Goal: Task Accomplishment & Management: Manage account settings

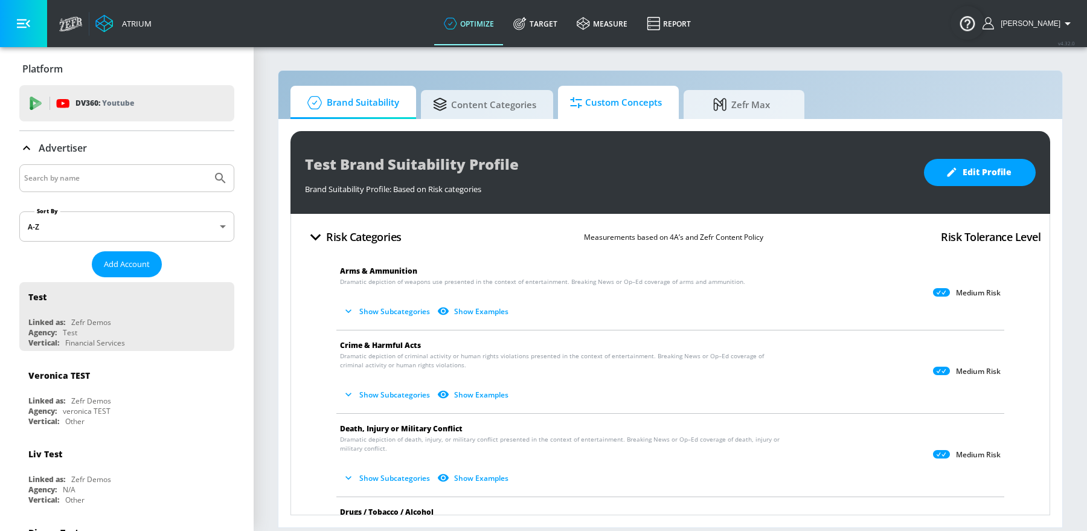
click at [613, 109] on span "Custom Concepts" at bounding box center [616, 102] width 92 height 29
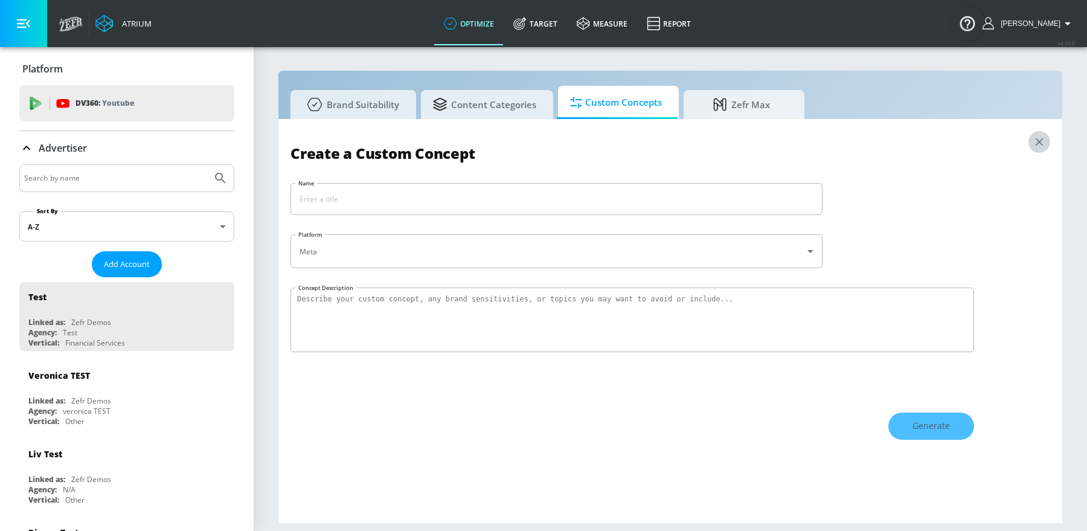
click at [1033, 141] on icon "button" at bounding box center [1039, 141] width 13 height 13
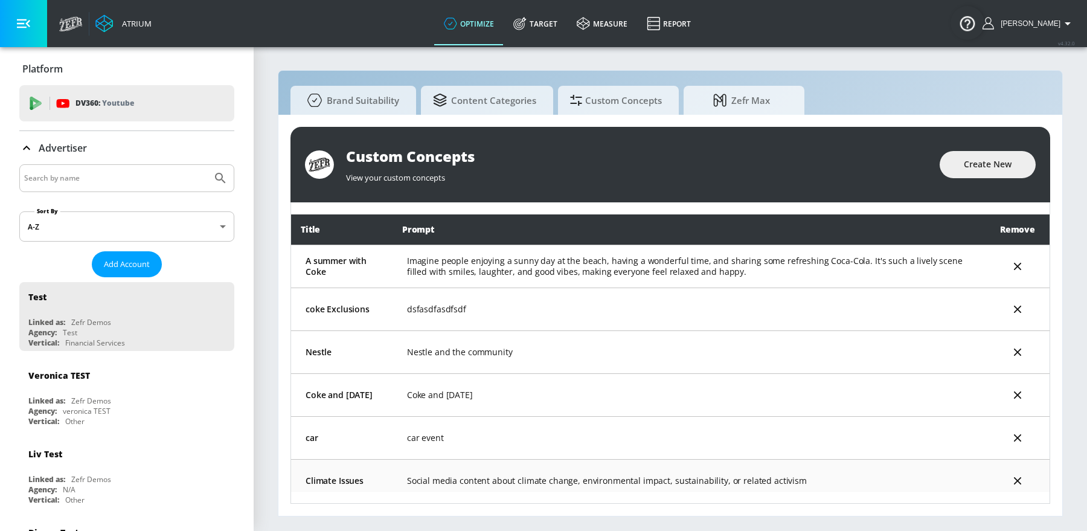
click at [477, 481] on td "Social media content about climate change, environmental impact, sustainability…" at bounding box center [688, 480] width 593 height 43
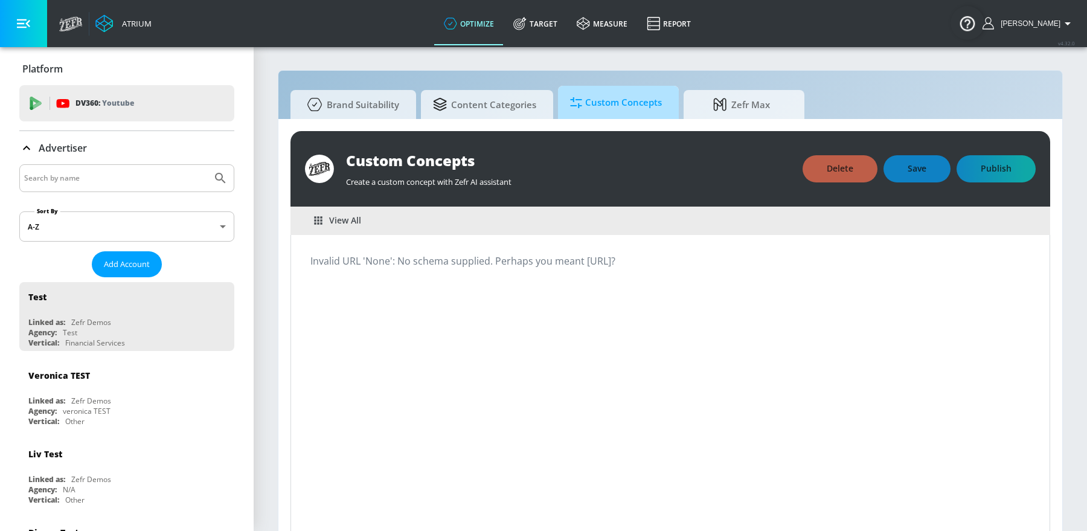
click at [578, 100] on icon at bounding box center [576, 102] width 12 height 13
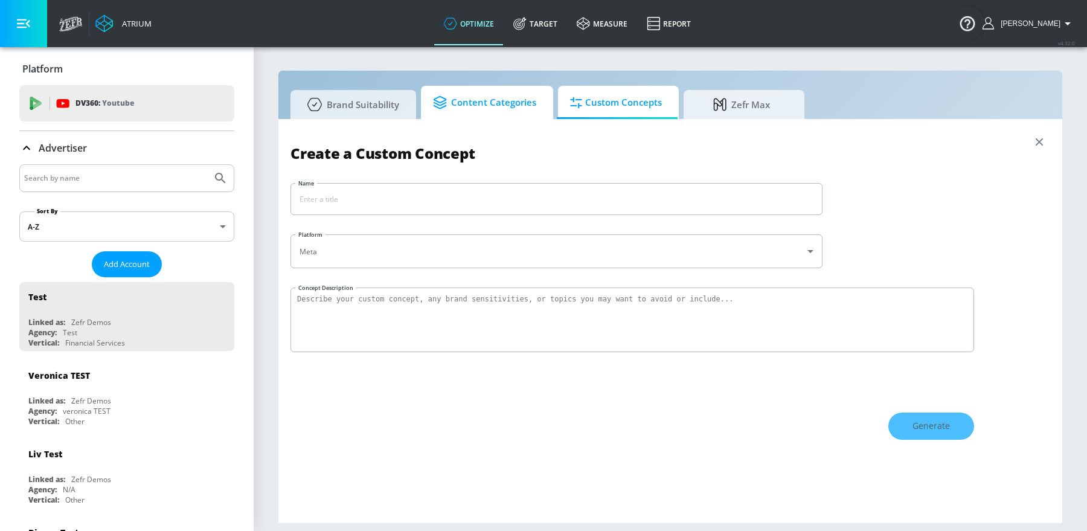
click at [502, 95] on span "Content Categories" at bounding box center [484, 102] width 103 height 29
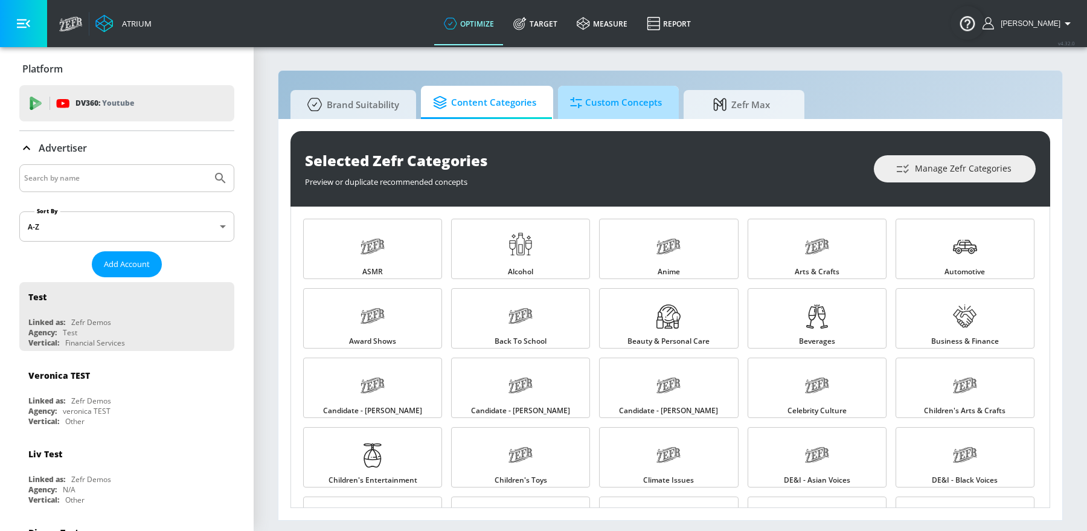
click at [590, 100] on span "Custom Concepts" at bounding box center [616, 102] width 92 height 29
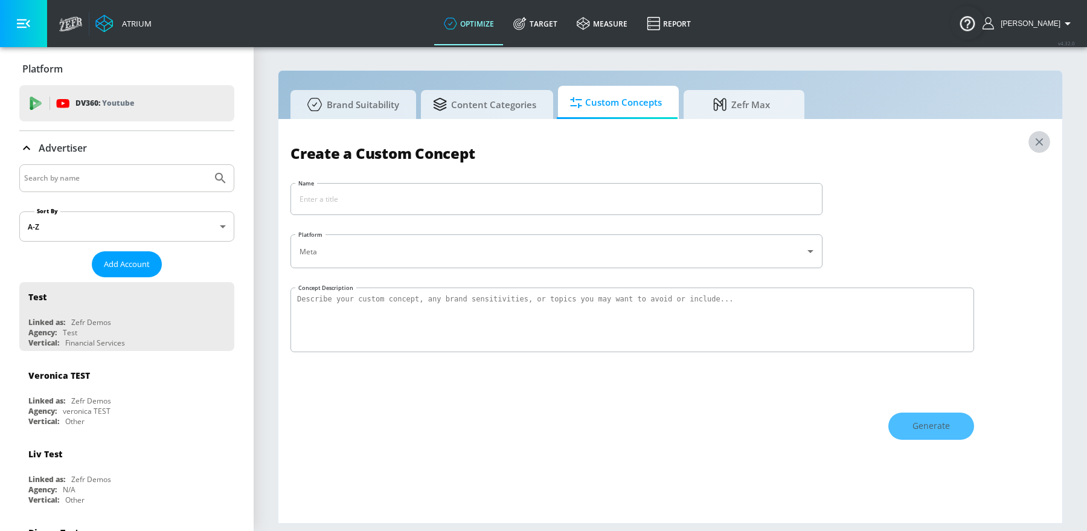
click at [1045, 146] on icon "button" at bounding box center [1039, 141] width 13 height 13
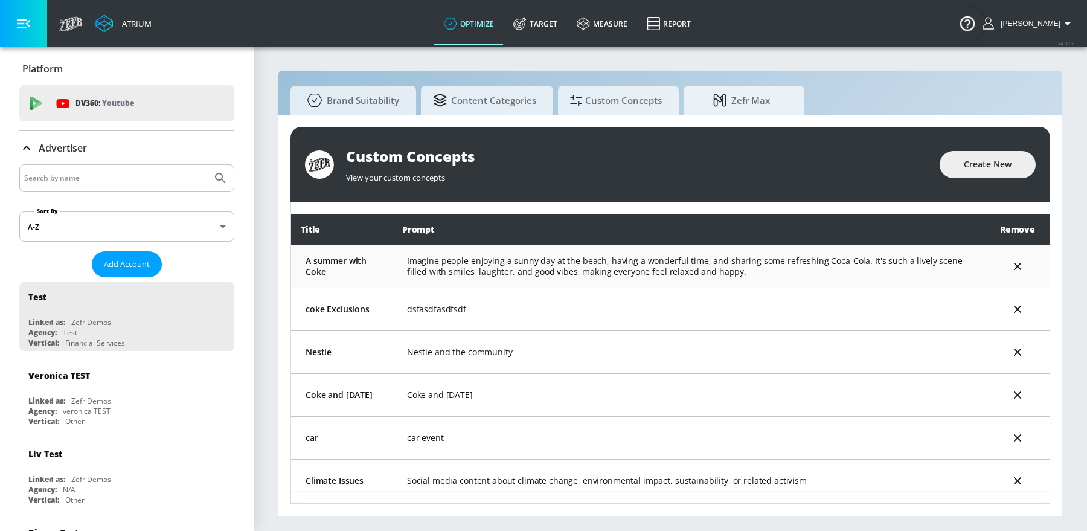
click at [427, 278] on td "Imagine people enjoying a sunny day at the beach, having a wonderful time, and …" at bounding box center [688, 266] width 593 height 43
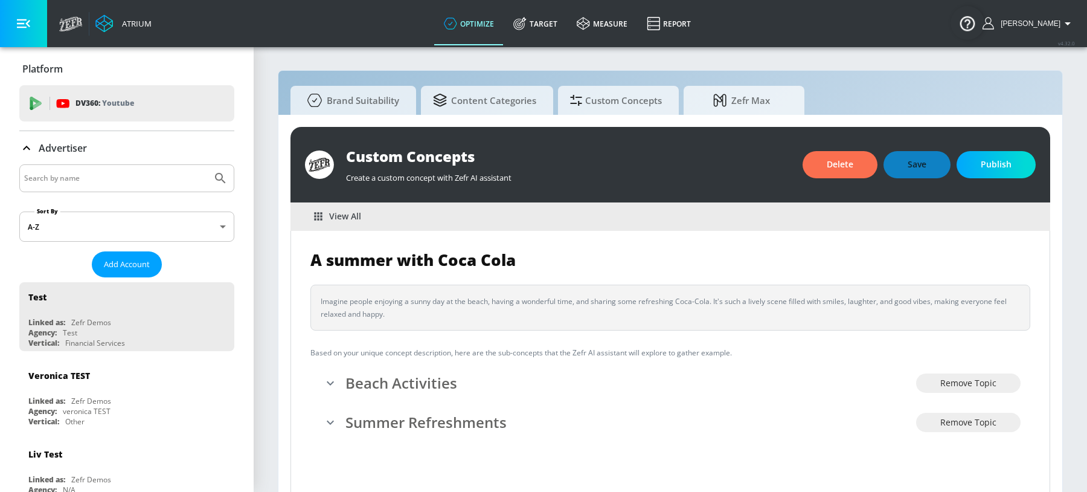
scroll to position [13, 0]
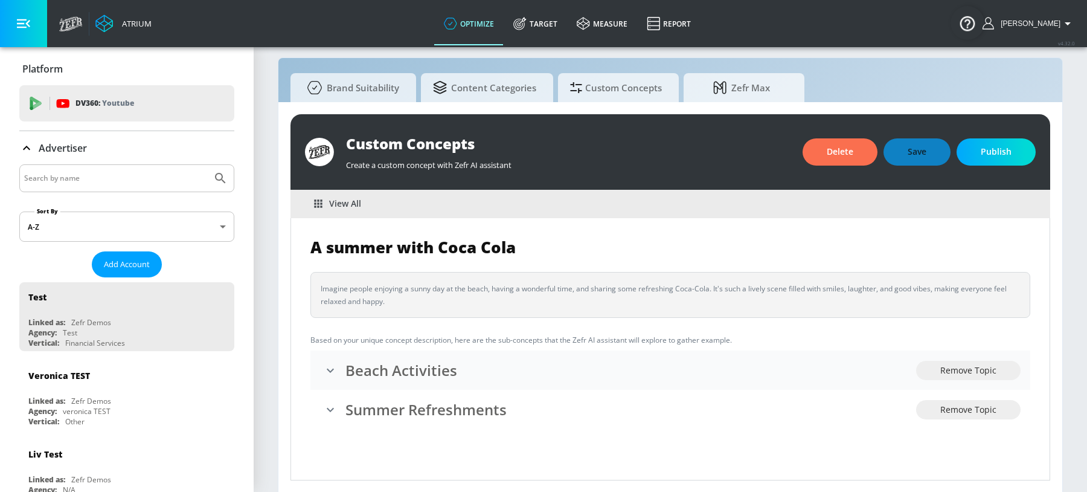
click at [327, 373] on icon "expand" at bounding box center [330, 370] width 14 height 14
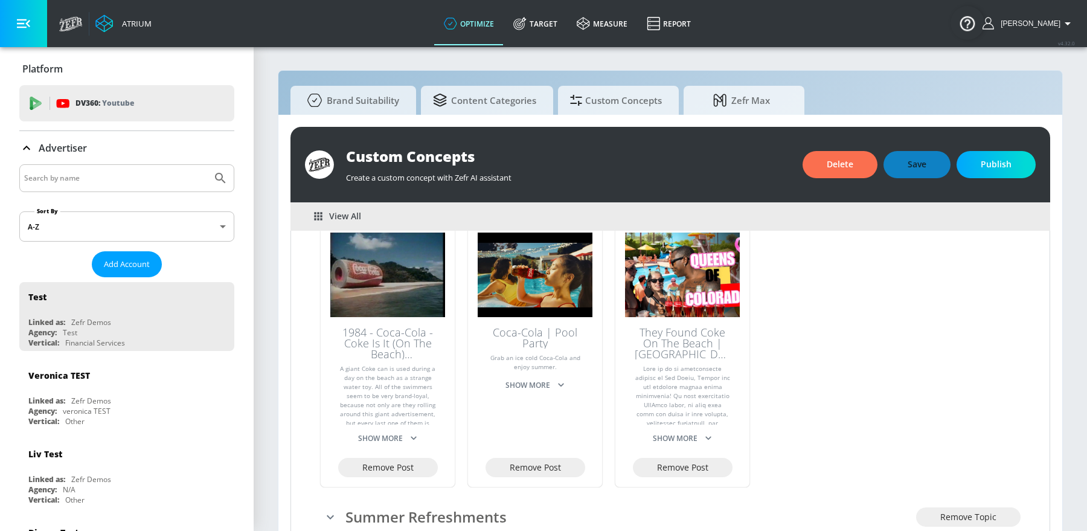
scroll to position [239, 0]
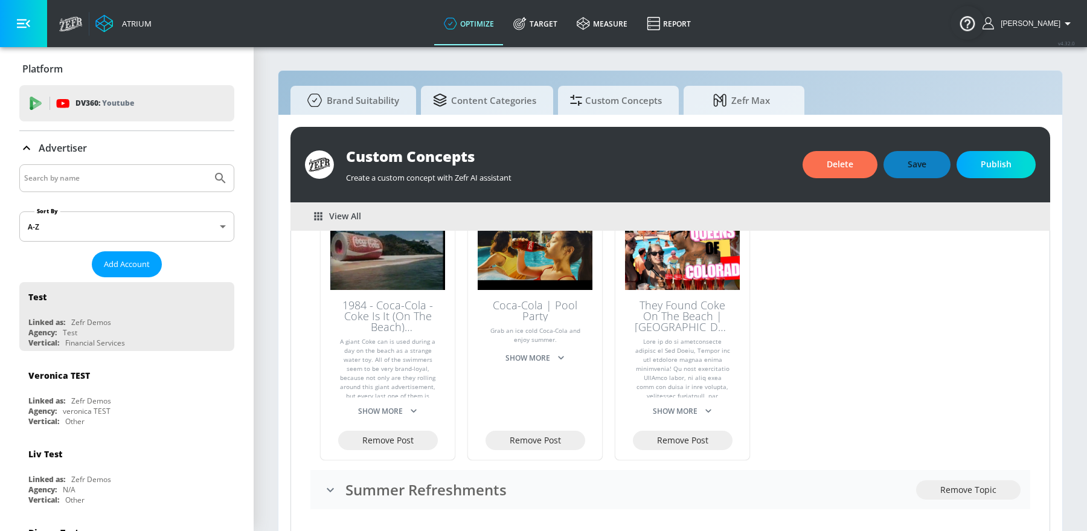
click at [343, 491] on div "Summer Refreshments" at bounding box center [618, 489] width 596 height 25
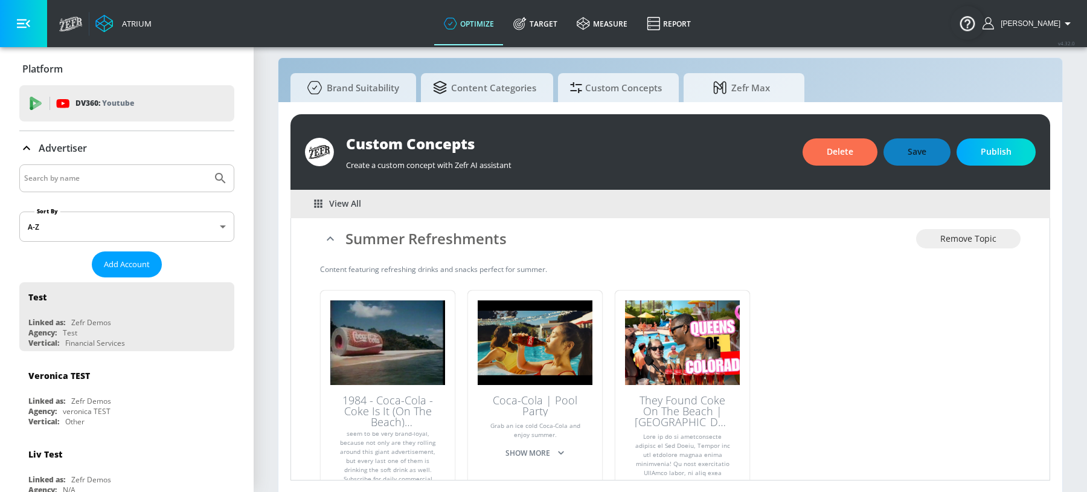
scroll to position [0, 0]
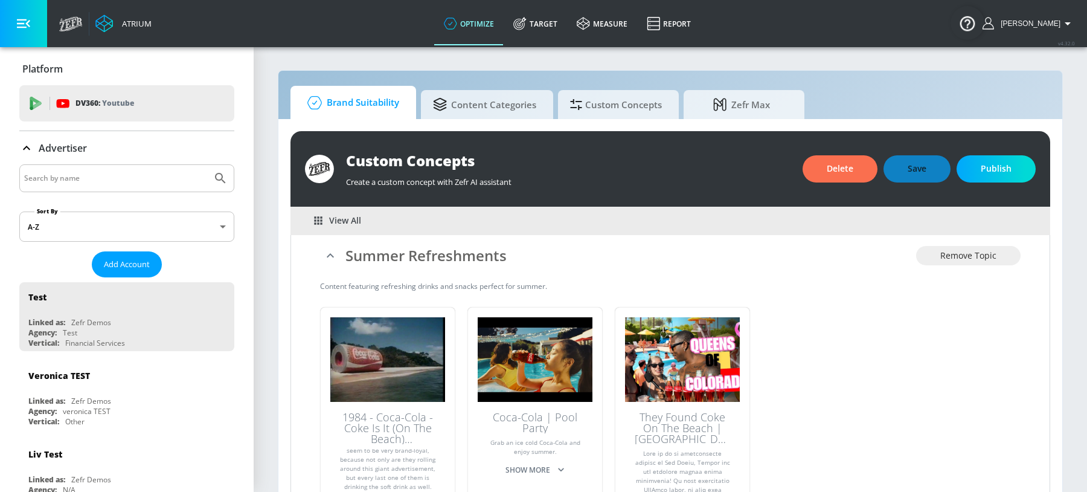
click at [361, 92] on span "Brand Suitability" at bounding box center [351, 102] width 97 height 29
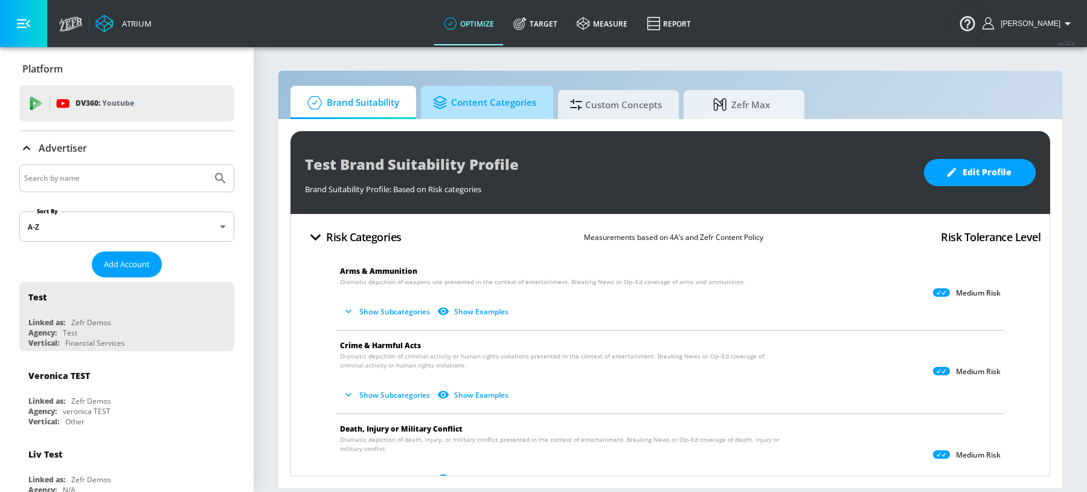
click at [450, 98] on icon at bounding box center [442, 102] width 18 height 13
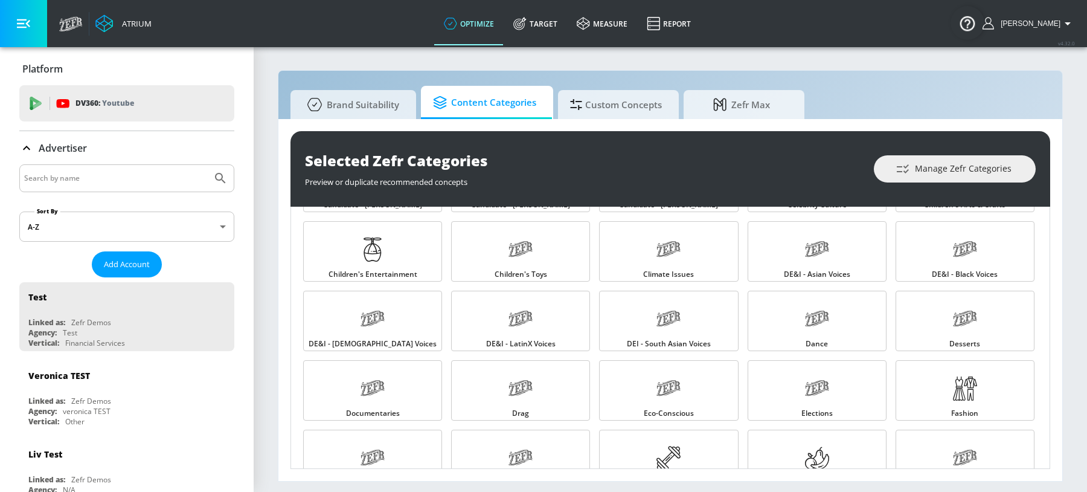
scroll to position [394, 0]
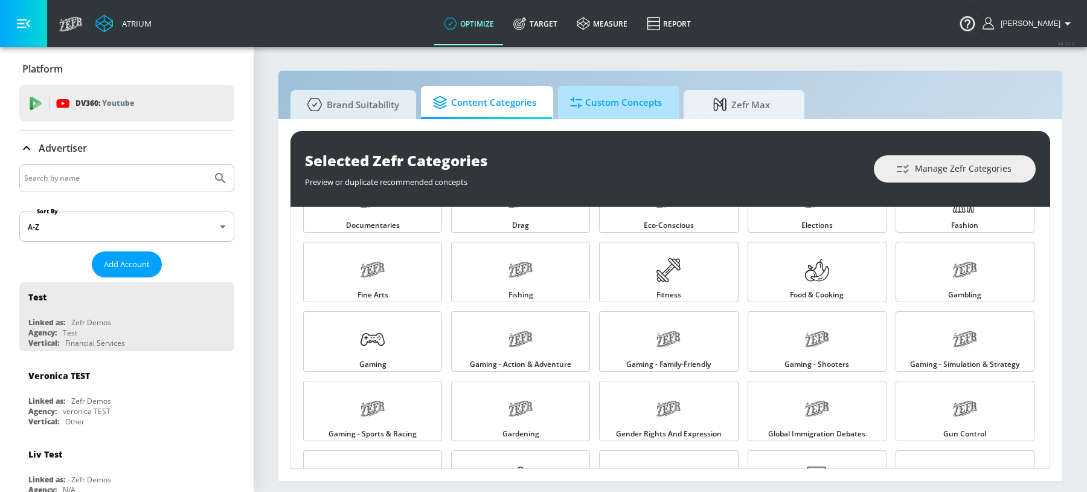
click at [616, 100] on span "Custom Concepts" at bounding box center [616, 102] width 92 height 29
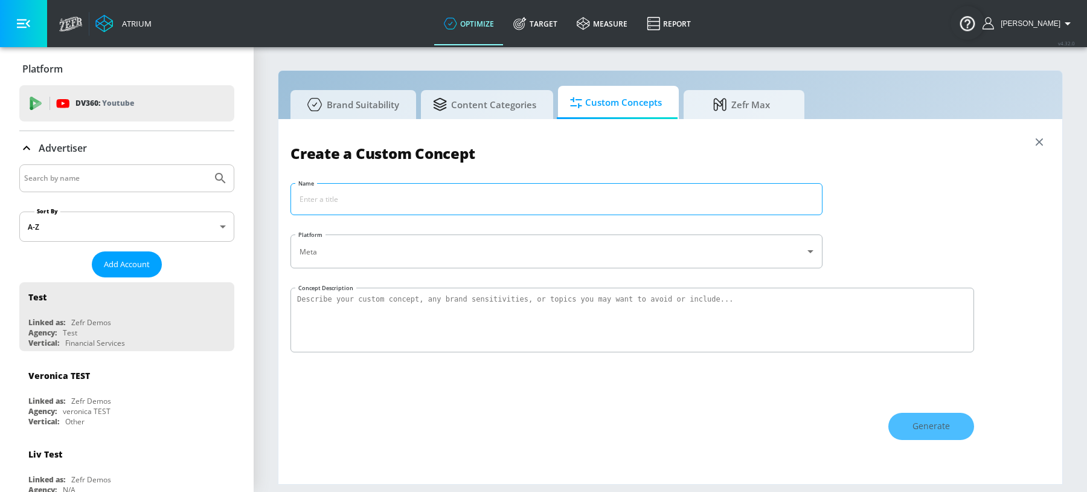
click at [563, 199] on input "Name" at bounding box center [556, 199] width 531 height 31
type input "Coca Cola Summer"
click at [553, 322] on textarea "Concept Description" at bounding box center [632, 319] width 684 height 65
type textarea "I want to avoid content about recycling issues for my campaign and anything ass…"
click at [910, 424] on button "Generate" at bounding box center [931, 425] width 86 height 27
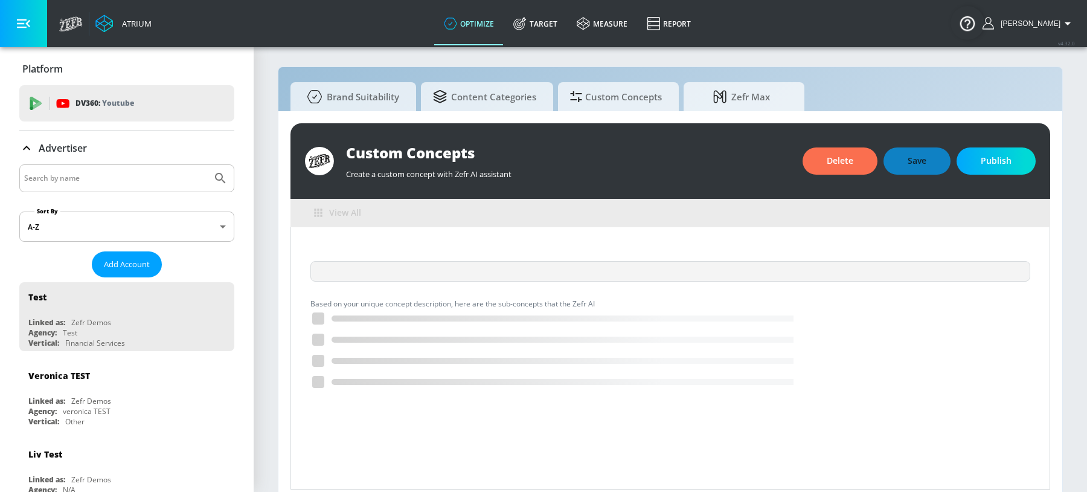
scroll to position [13, 0]
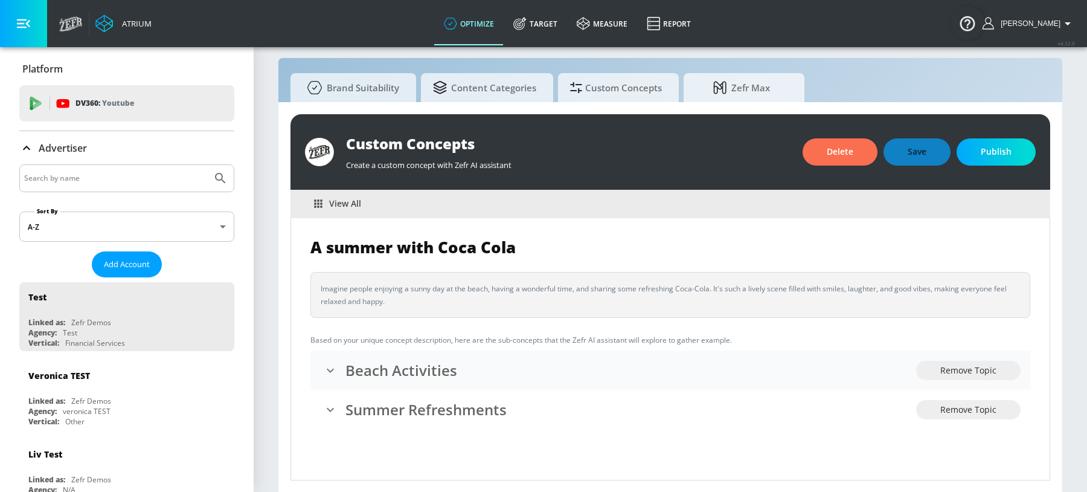
click at [356, 376] on h3 "Beach Activities" at bounding box center [630, 370] width 571 height 20
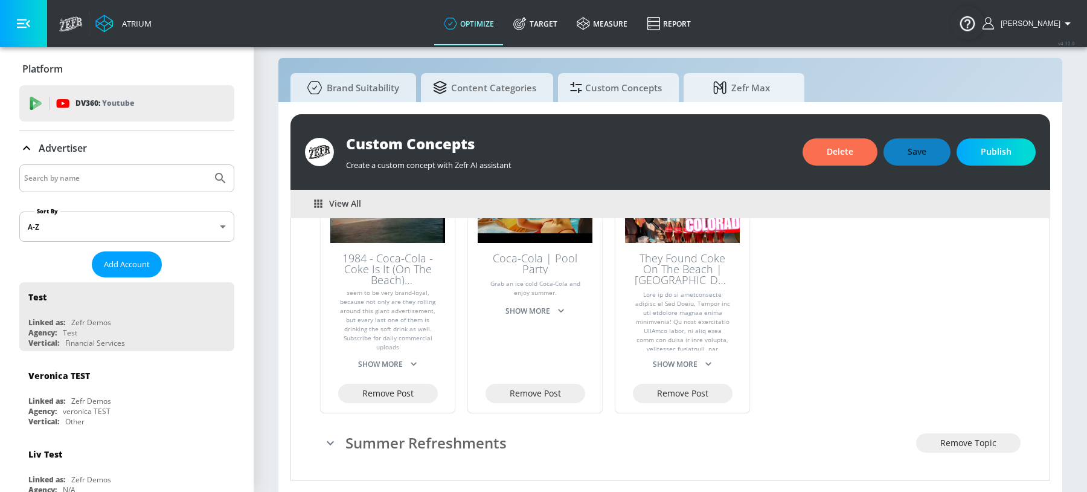
scroll to position [278, 0]
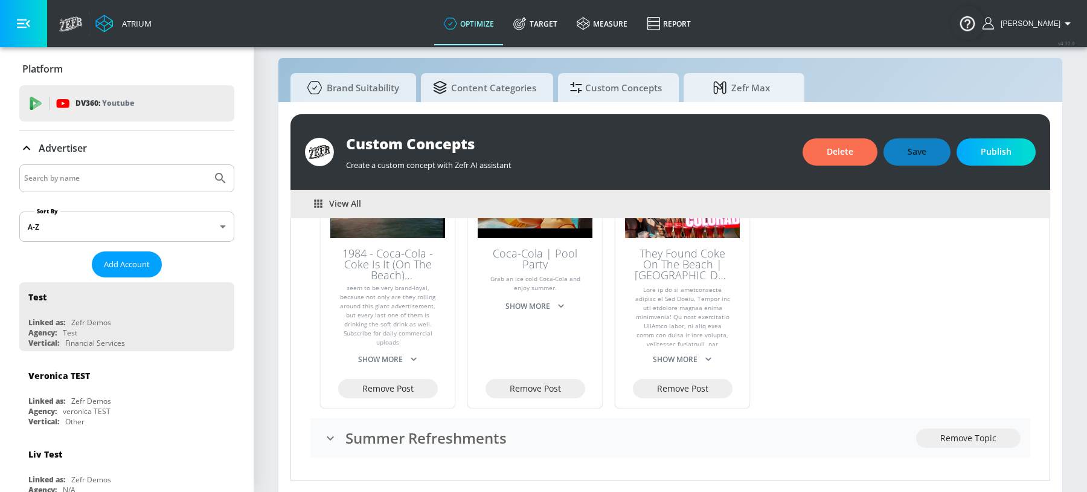
click at [405, 445] on div "Summer Refreshments" at bounding box center [618, 437] width 596 height 25
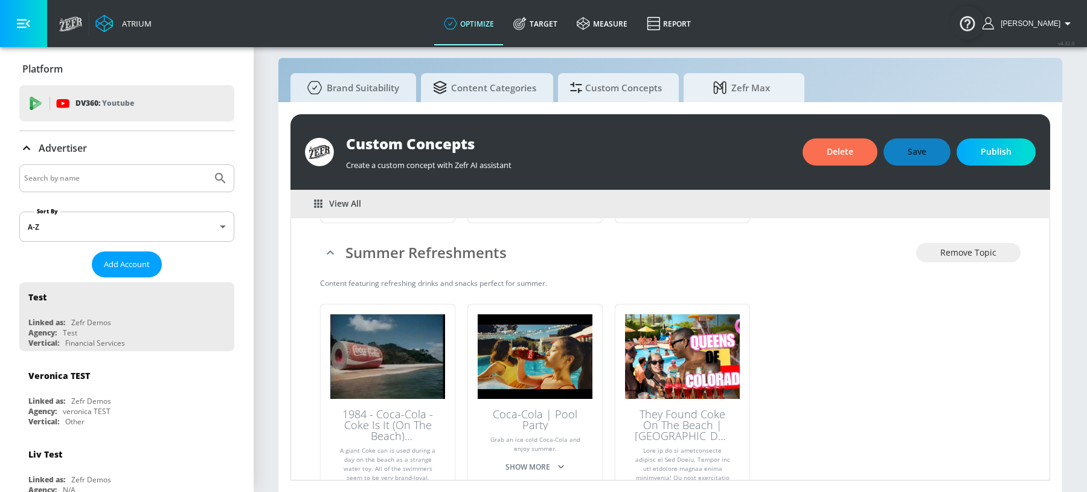
scroll to position [585, 0]
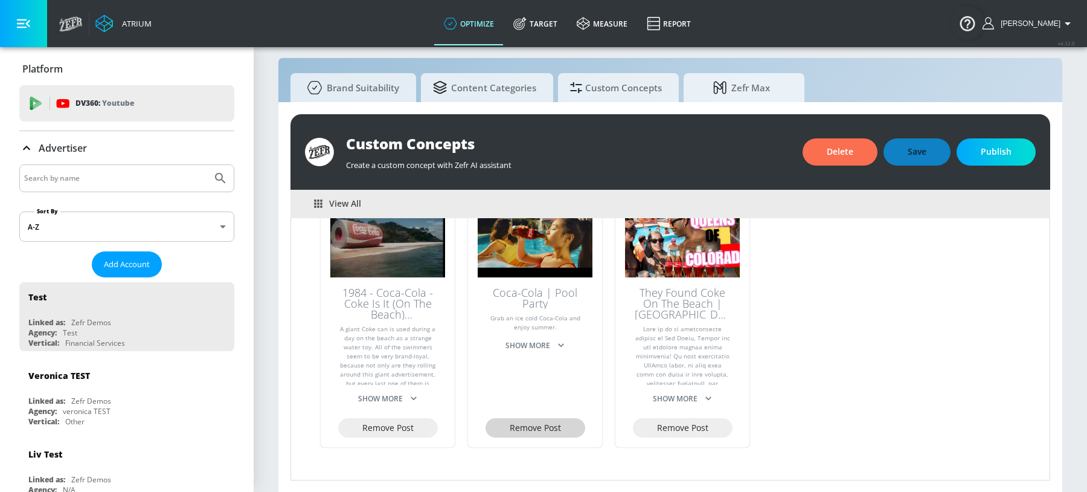
click at [526, 428] on span "Remove Post" at bounding box center [535, 427] width 51 height 15
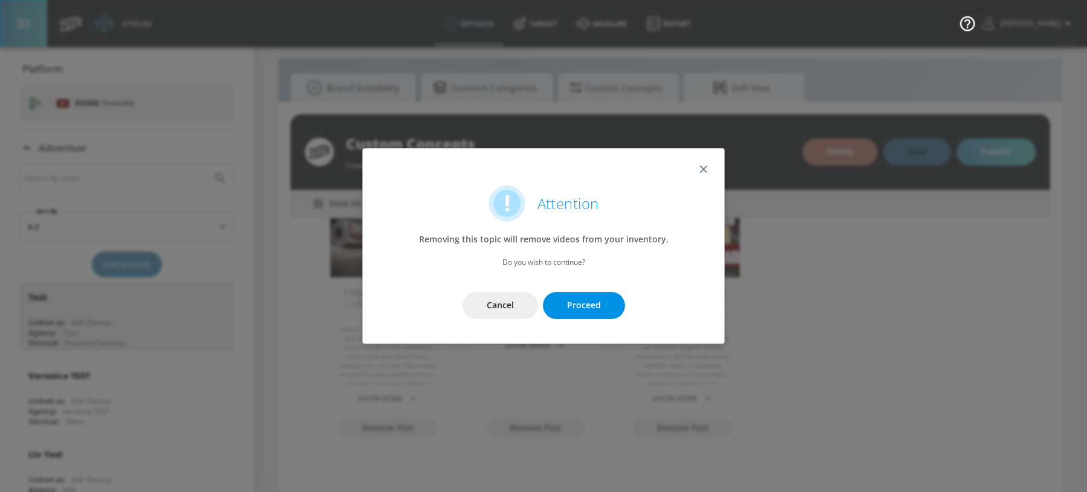
click at [604, 300] on button "Proceed" at bounding box center [584, 305] width 82 height 27
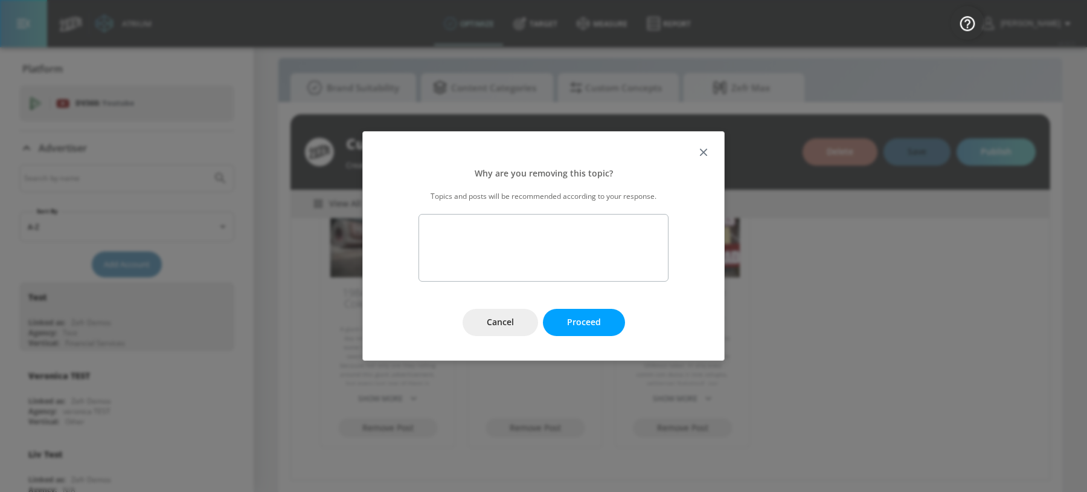
click at [588, 256] on textarea at bounding box center [543, 248] width 250 height 68
type textarea "Because it's some semi nudity in the pool, remove this from my video list"
click at [601, 329] on button "Proceed" at bounding box center [584, 322] width 82 height 27
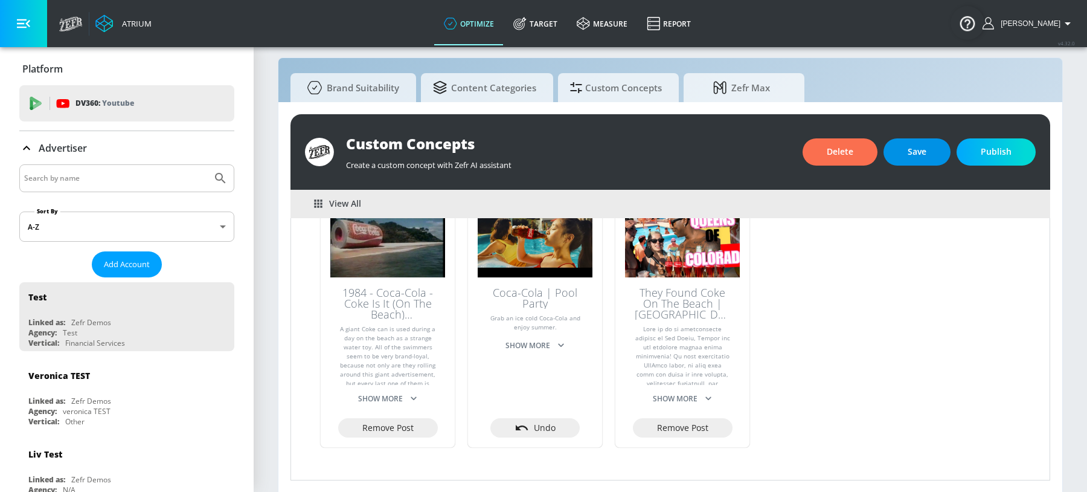
click at [932, 160] on button "Save" at bounding box center [916, 151] width 67 height 27
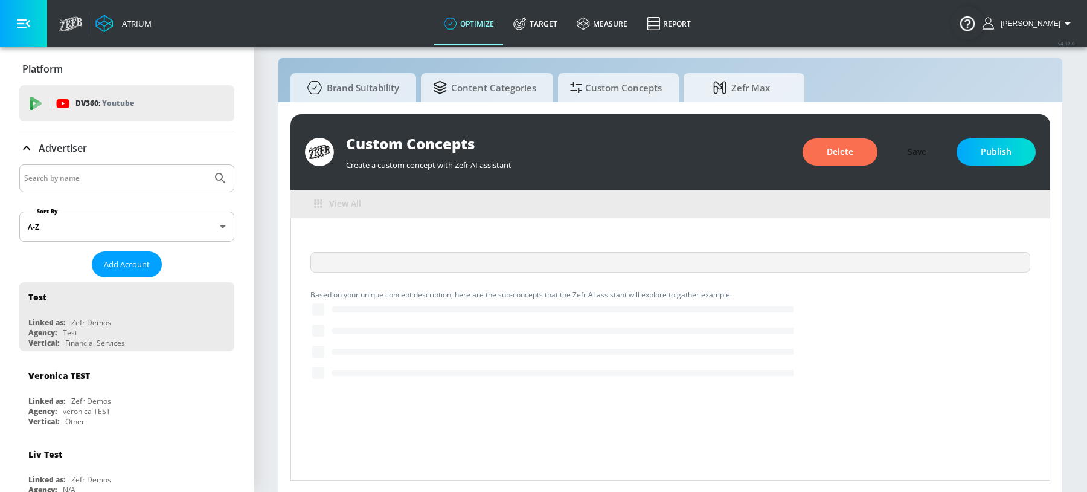
scroll to position [0, 0]
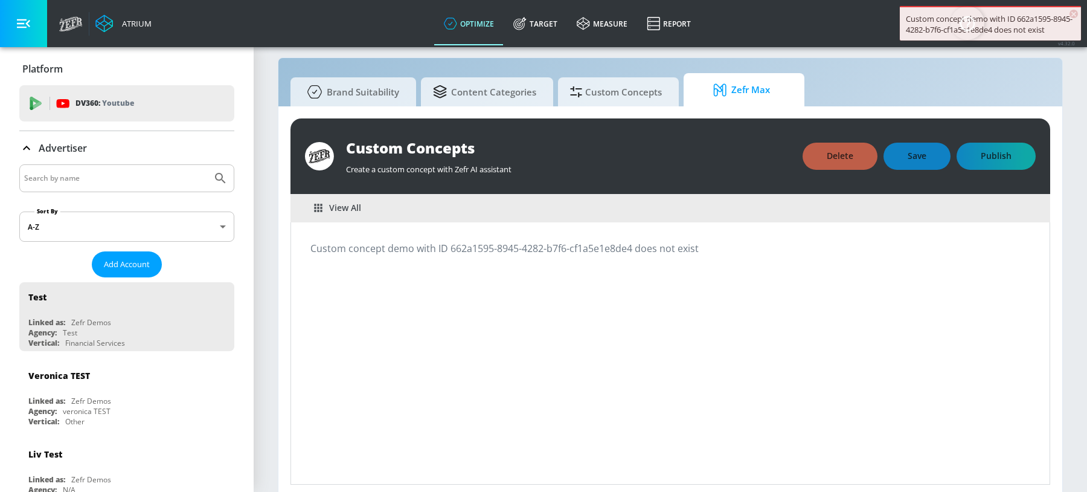
click at [720, 90] on icon at bounding box center [722, 89] width 18 height 13
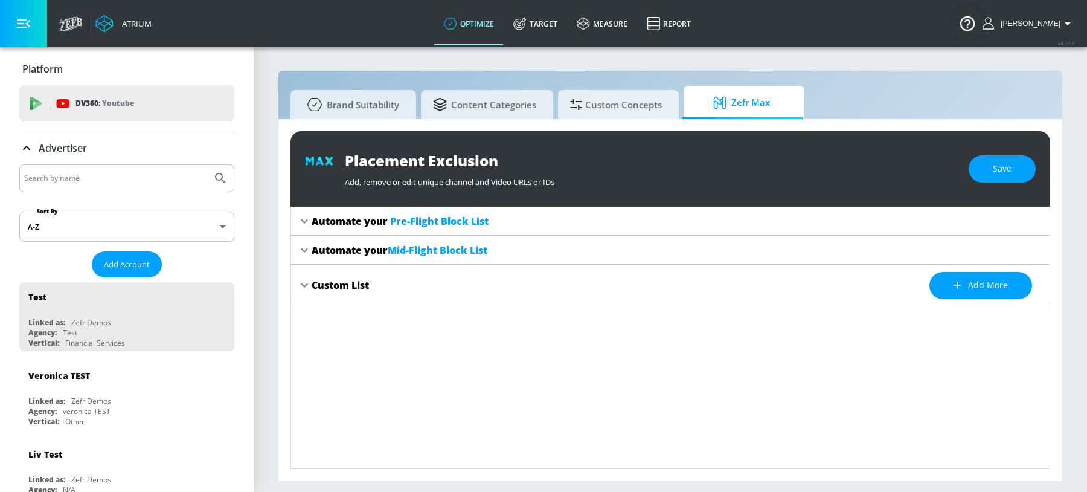
click at [400, 220] on span "Pre-Flight Block List" at bounding box center [439, 220] width 98 height 13
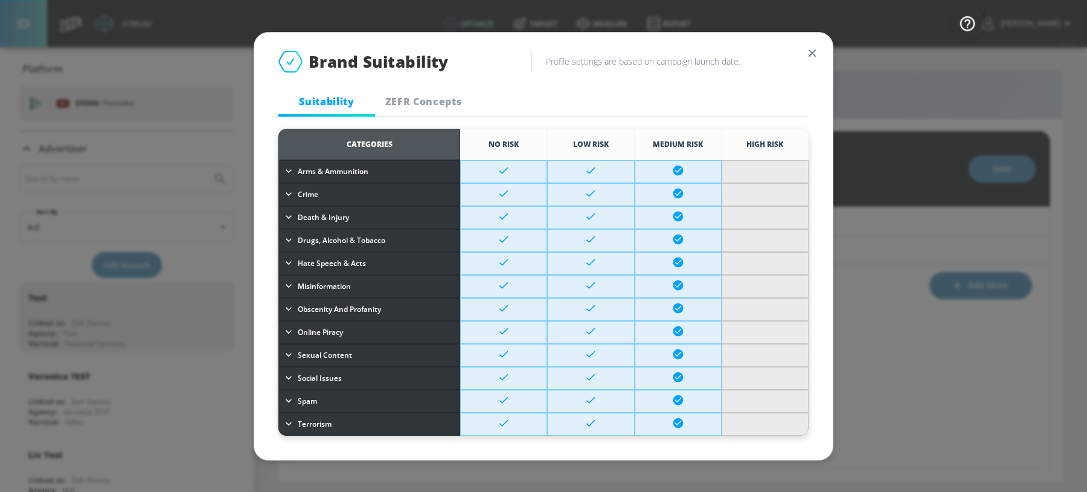
click at [814, 51] on icon "button" at bounding box center [812, 52] width 7 height 7
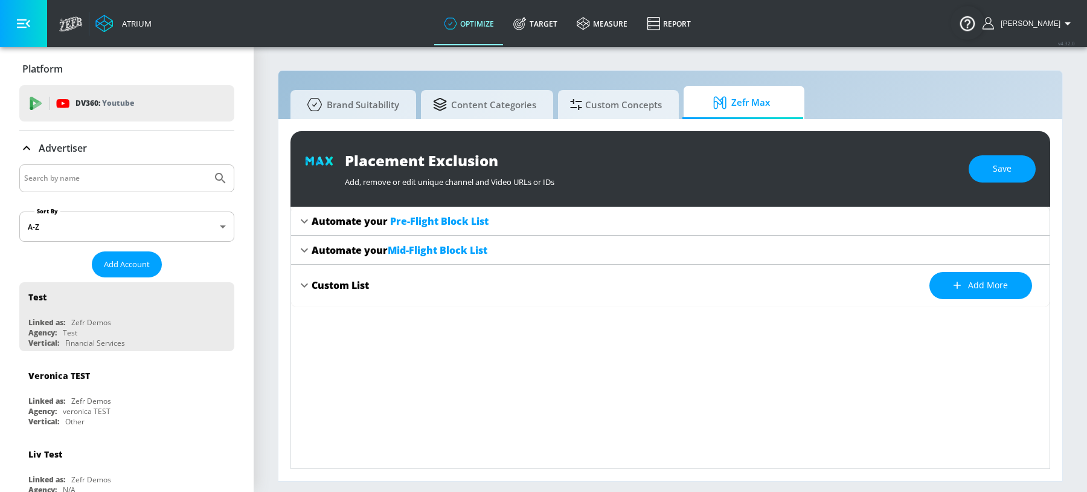
click at [309, 225] on icon at bounding box center [304, 221] width 14 height 14
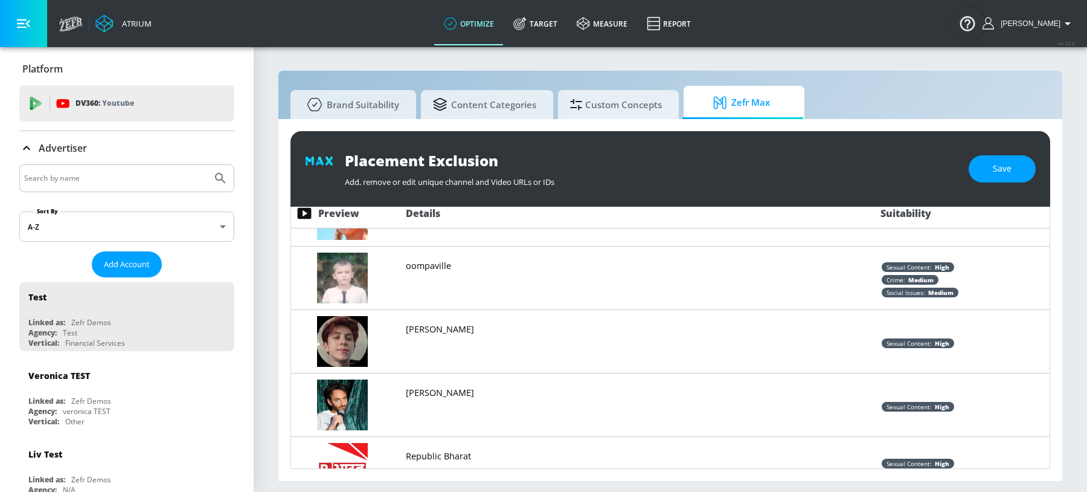
scroll to position [741, 0]
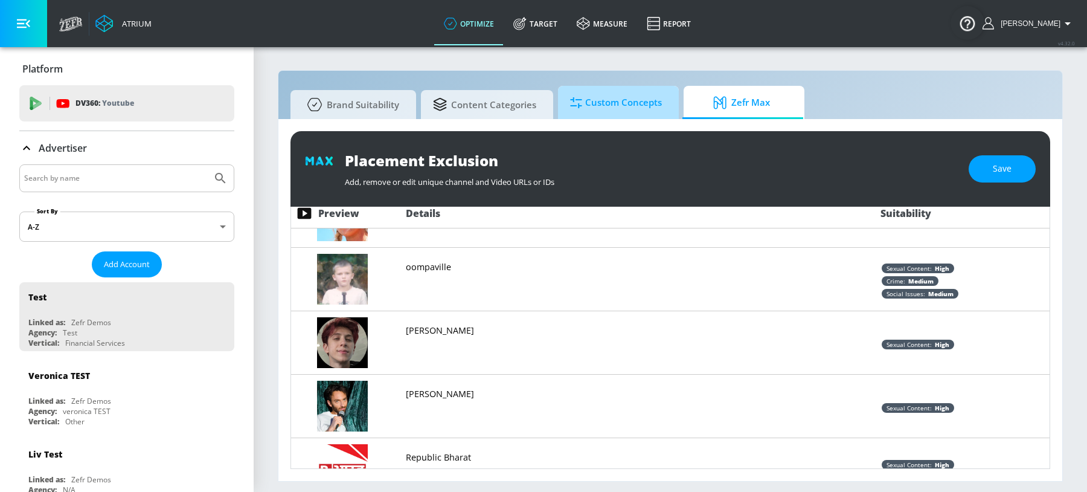
click at [592, 116] on span "Custom Concepts" at bounding box center [616, 102] width 92 height 29
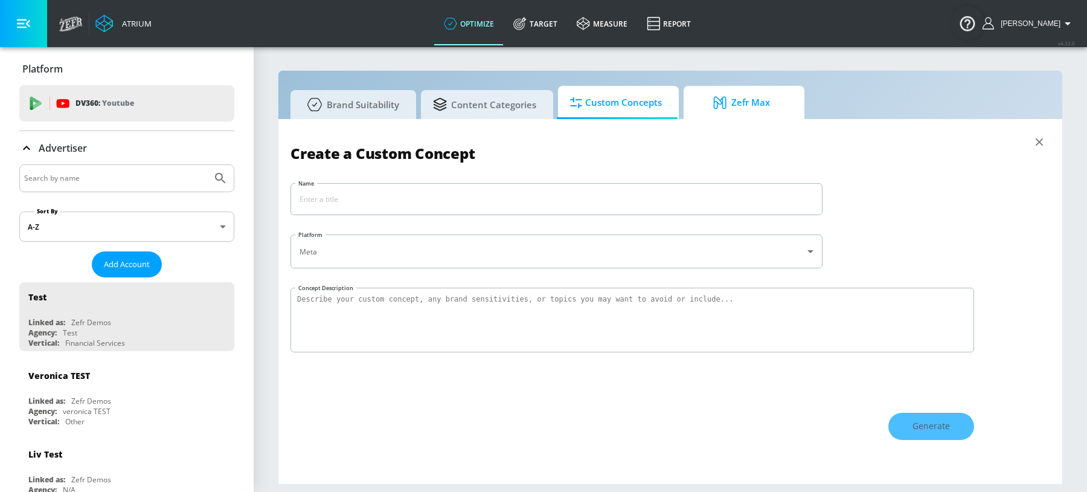
click at [716, 111] on span "Zefr Max" at bounding box center [742, 102] width 92 height 29
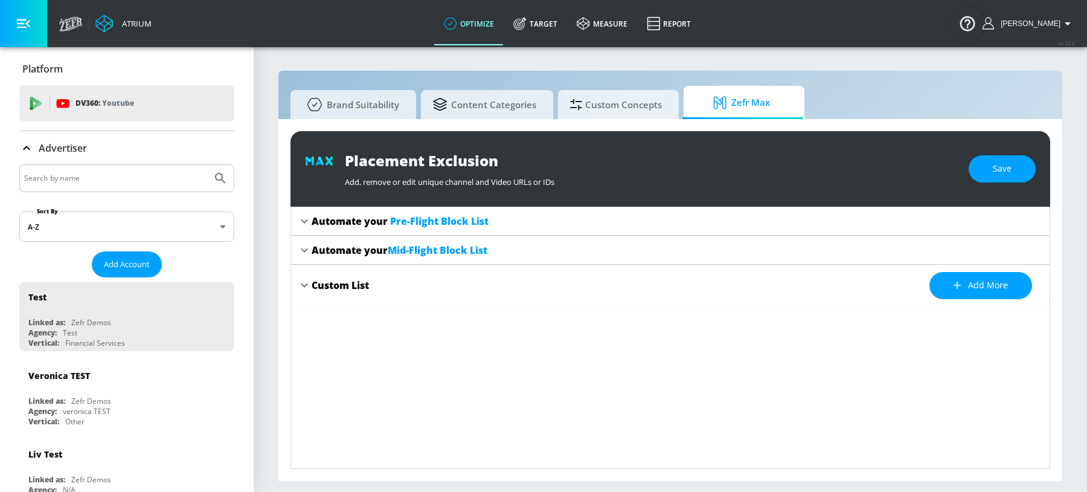
click at [420, 219] on span "Pre-Flight Block List" at bounding box center [439, 220] width 98 height 13
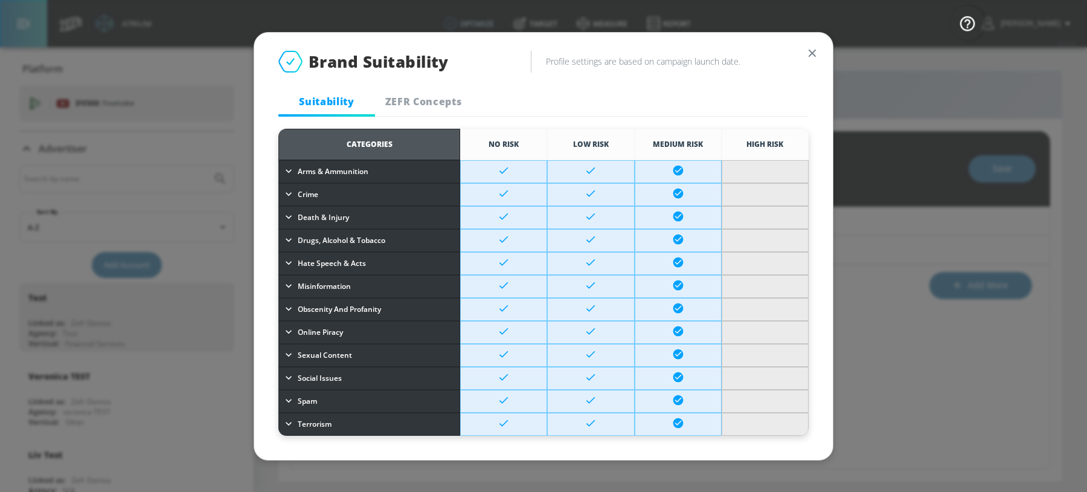
click at [818, 53] on icon "button" at bounding box center [811, 52] width 13 height 13
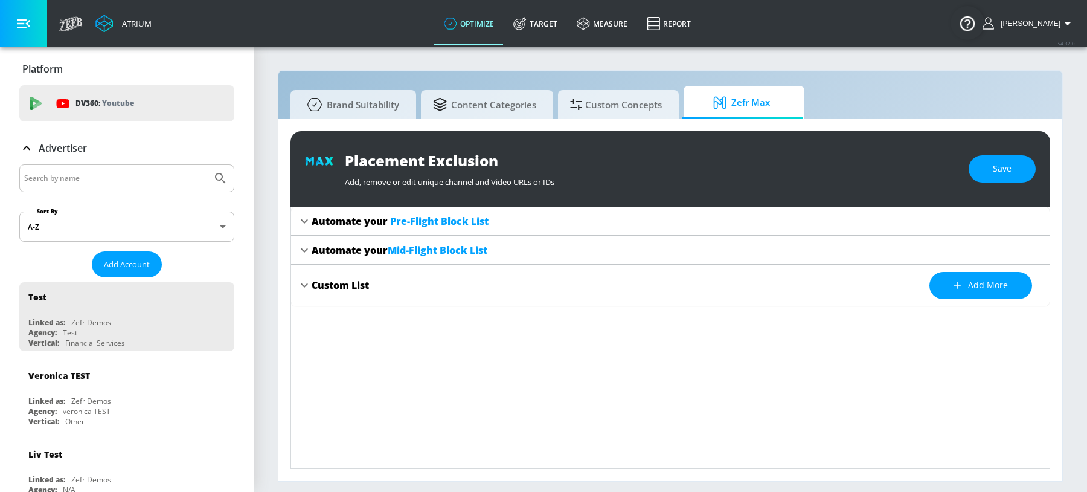
click at [405, 214] on span "Pre-Flight Block List" at bounding box center [439, 220] width 98 height 13
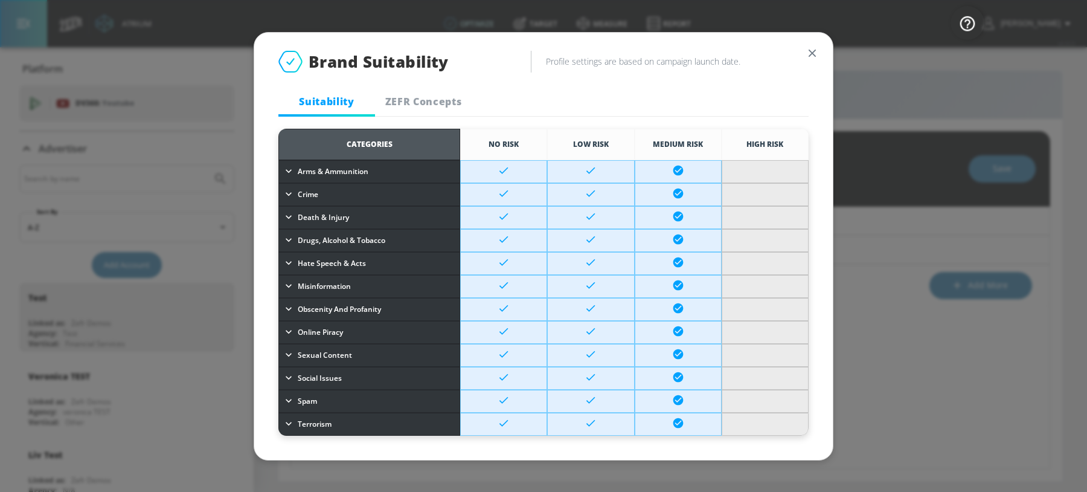
click at [414, 100] on span "ZEFR Concepts" at bounding box center [423, 101] width 82 height 13
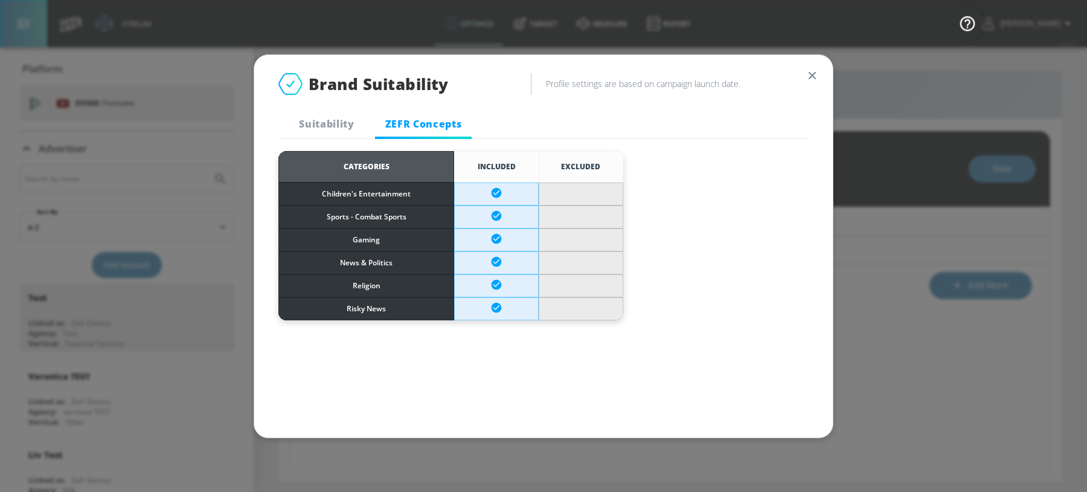
click at [823, 74] on div "Brand Suitability Profile settings are based on campaign launch date. Suitabili…" at bounding box center [543, 97] width 578 height 84
click at [818, 74] on icon "button" at bounding box center [811, 75] width 13 height 13
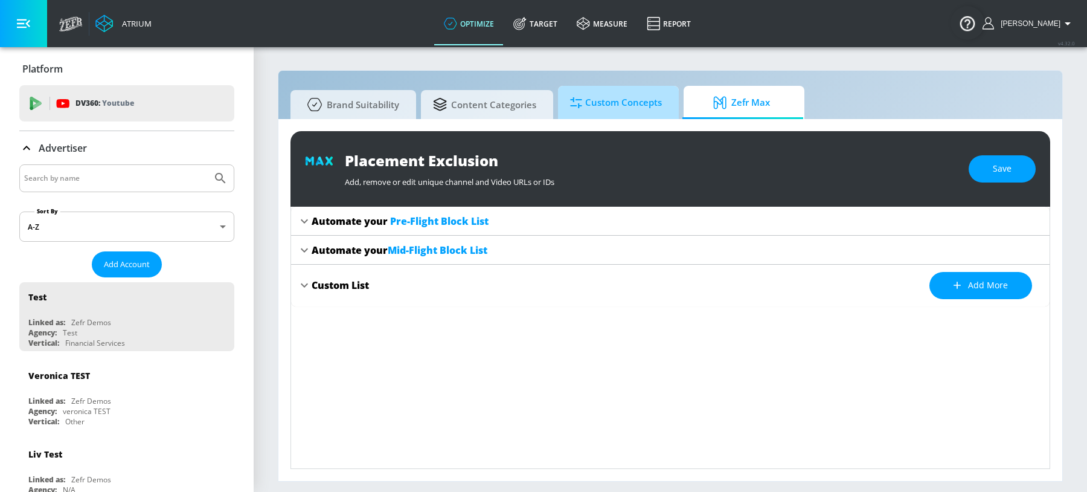
click at [590, 99] on span "Custom Concepts" at bounding box center [616, 102] width 92 height 29
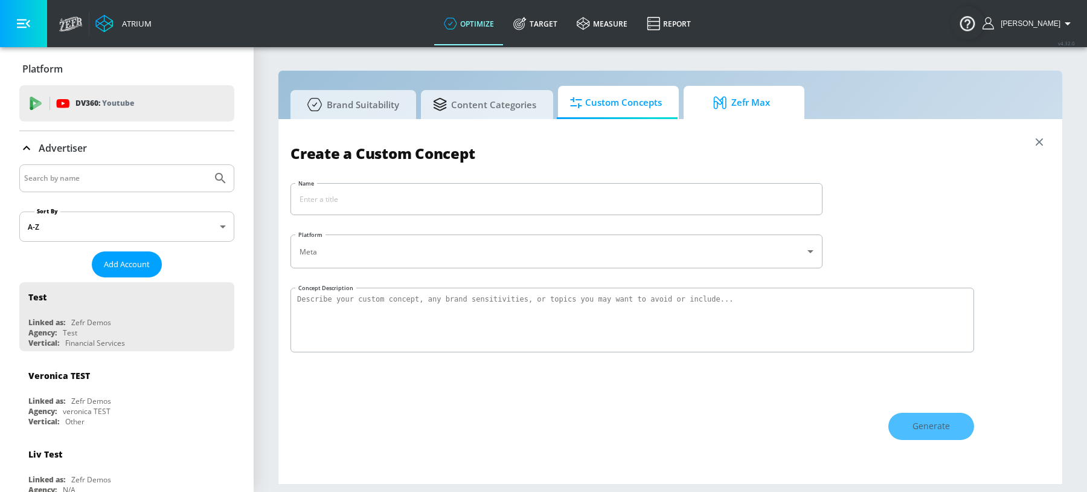
click at [740, 100] on span "Zefr Max" at bounding box center [742, 102] width 92 height 29
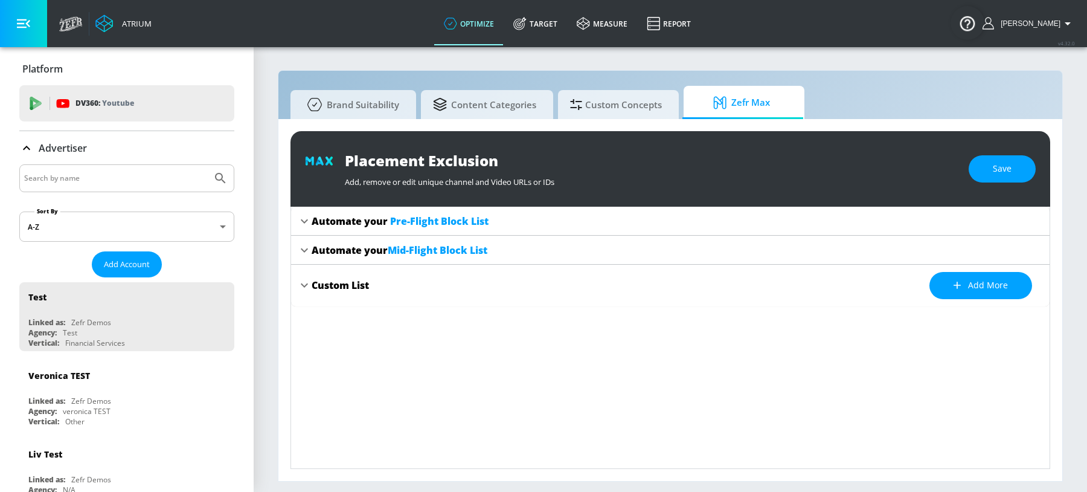
click at [302, 225] on icon at bounding box center [304, 221] width 14 height 14
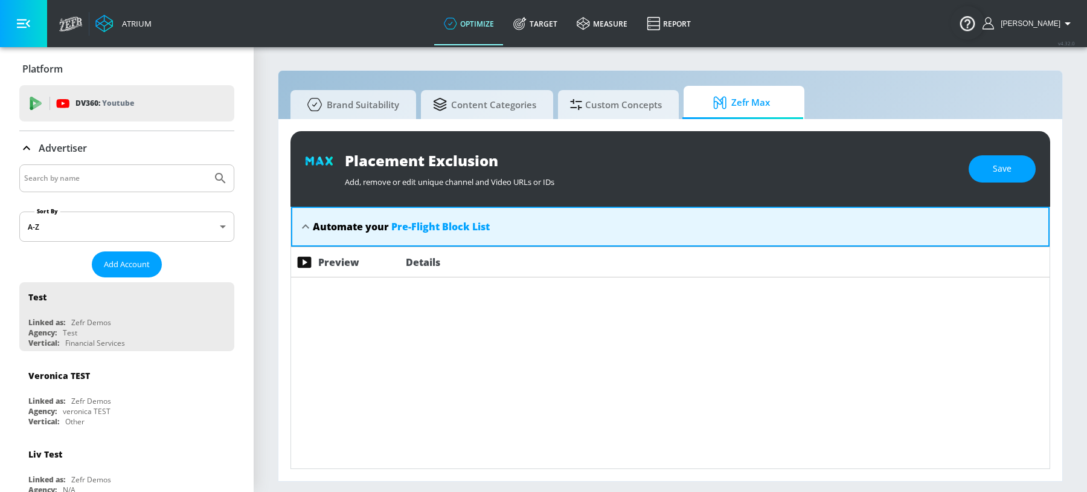
click at [429, 222] on span "Pre-Flight Block List" at bounding box center [440, 226] width 98 height 13
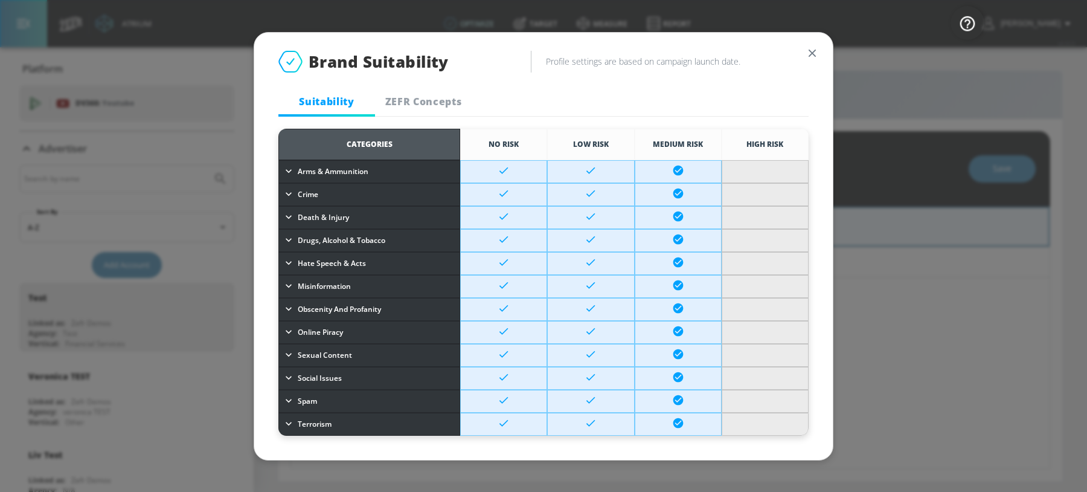
click at [810, 51] on icon "button" at bounding box center [812, 52] width 7 height 7
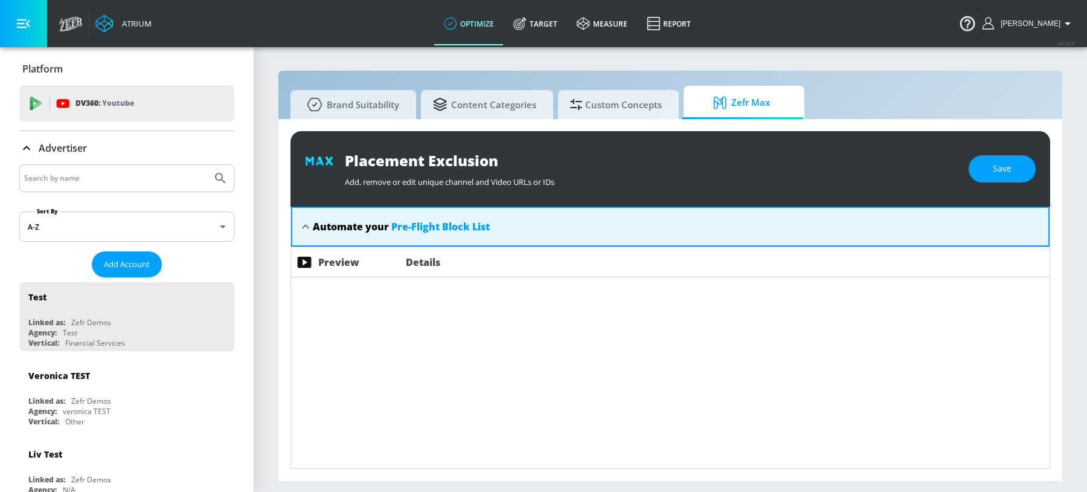
scroll to position [160, 0]
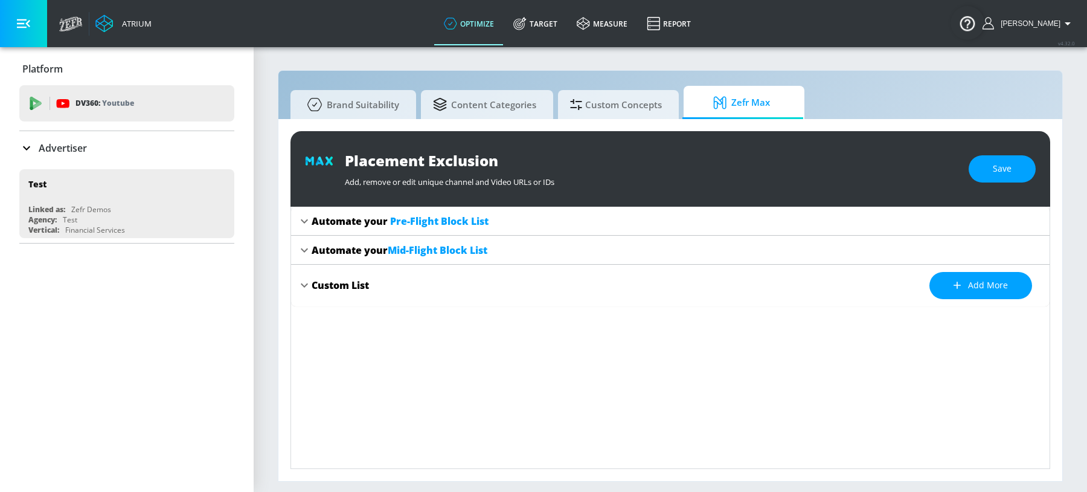
click at [329, 222] on div "Automate your Pre-Flight Block List" at bounding box center [400, 220] width 177 height 13
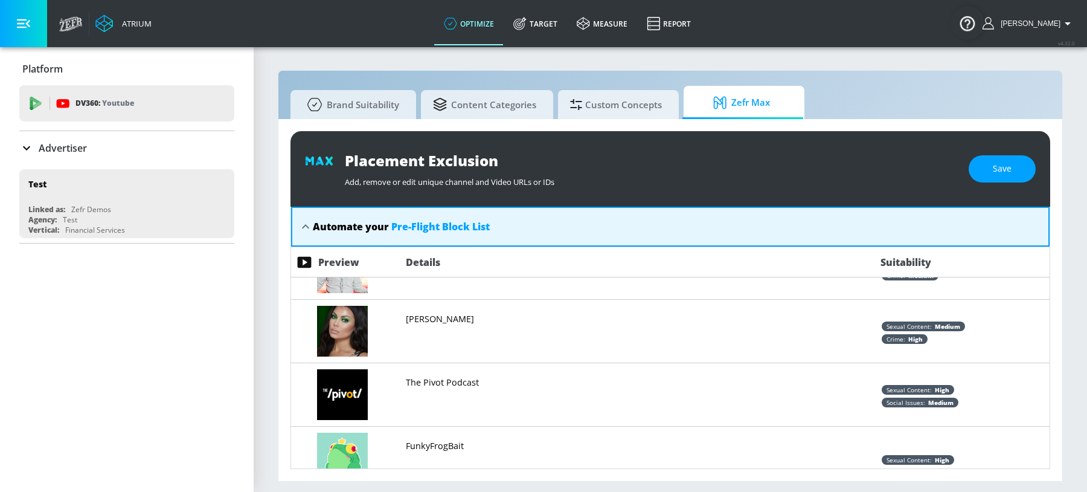
scroll to position [346, 0]
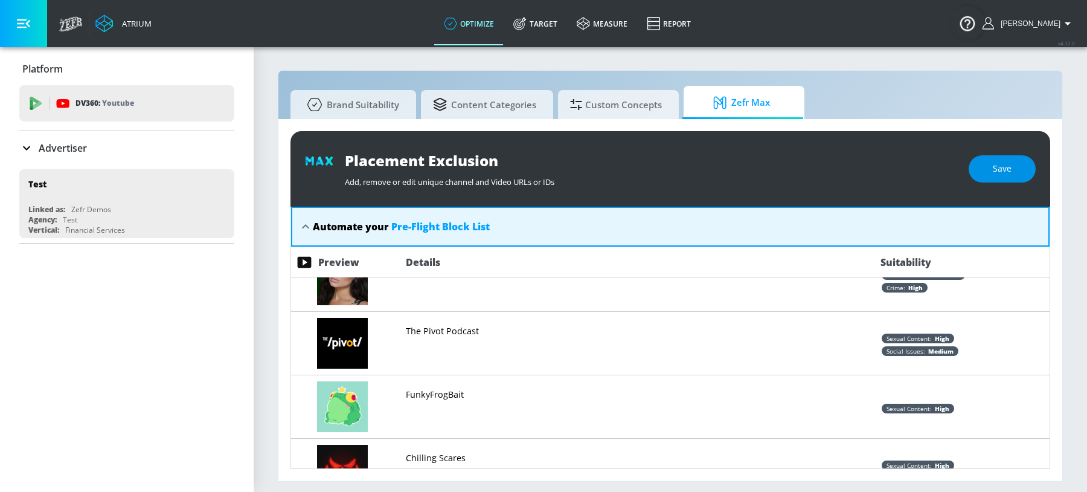
click at [1011, 168] on span "Save" at bounding box center [1002, 168] width 19 height 15
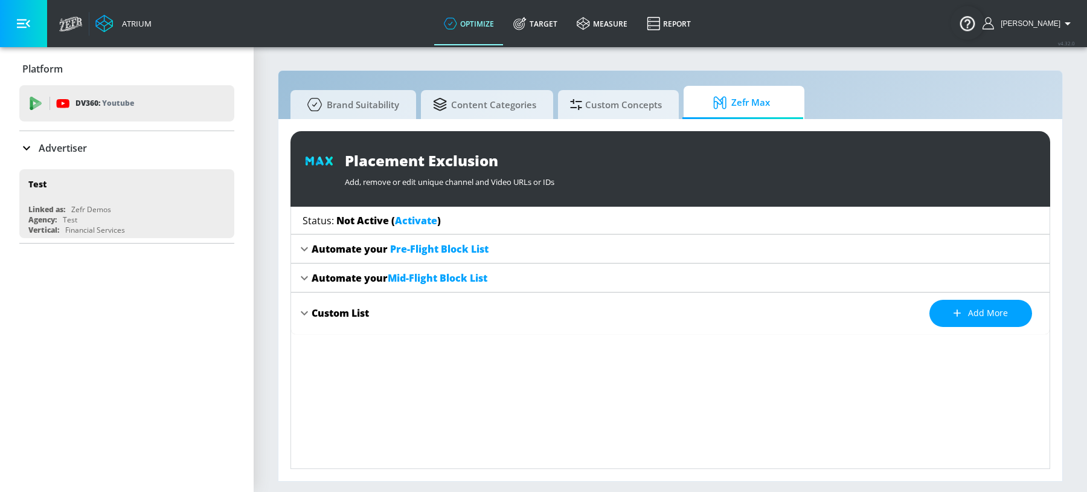
click at [315, 318] on div "Custom List" at bounding box center [340, 312] width 57 height 13
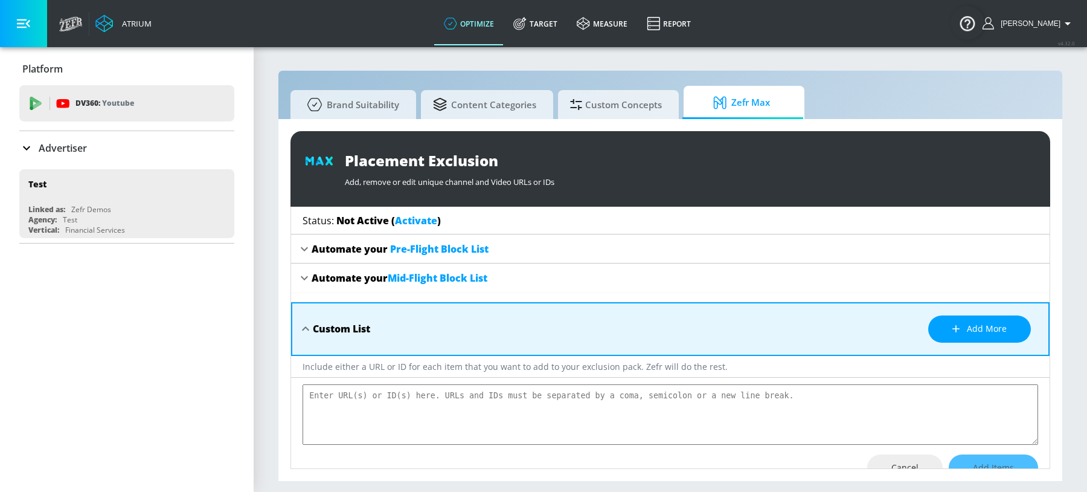
scroll to position [32, 0]
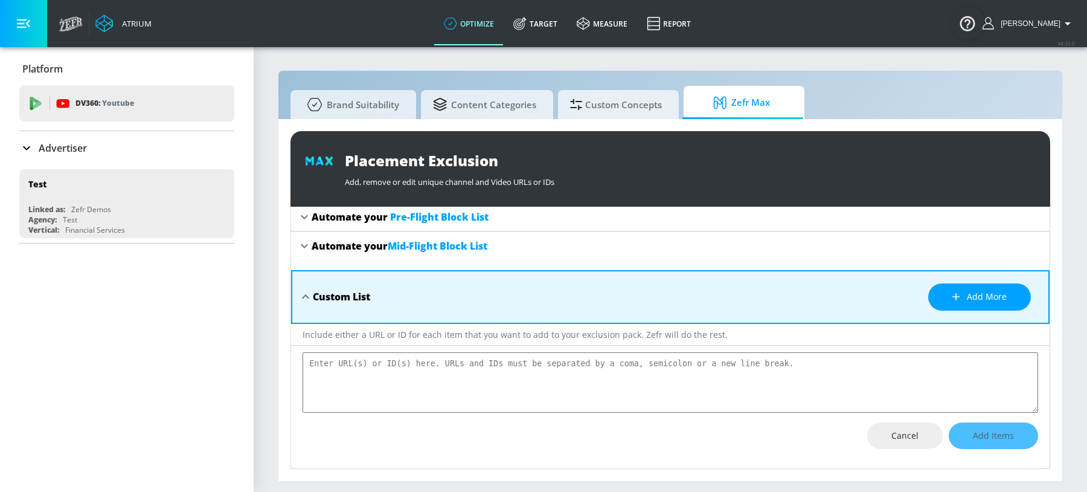
click at [454, 388] on textarea "placement-exclusions-content" at bounding box center [670, 382] width 735 height 60
paste textarea "https://www.youtube.com/watch?v=1uRjXrQ5ZWU&list=RD1uRjXrQ5ZWU&start_radio=1"
type textarea "https://www.youtube.com/watch?v=1uRjXrQ5ZWU&list=RD1uRjXrQ5ZWU&start_radio=1"
type textarea "x"
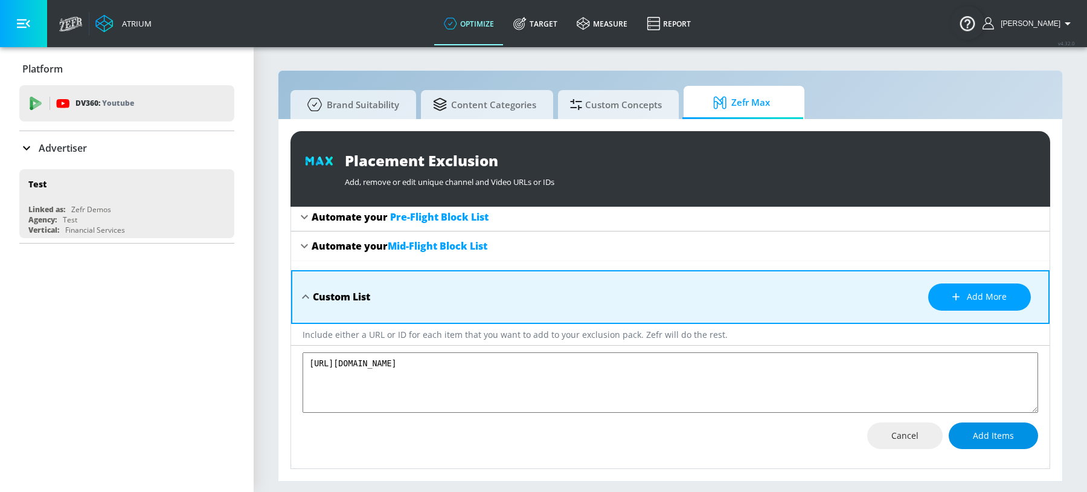
type textarea "https://www.youtube.com/watch?v=1uRjXrQ5ZWU&list=RD1uRjXrQ5ZWU&start_radio=1"
click at [993, 434] on span "Add Items" at bounding box center [993, 435] width 41 height 15
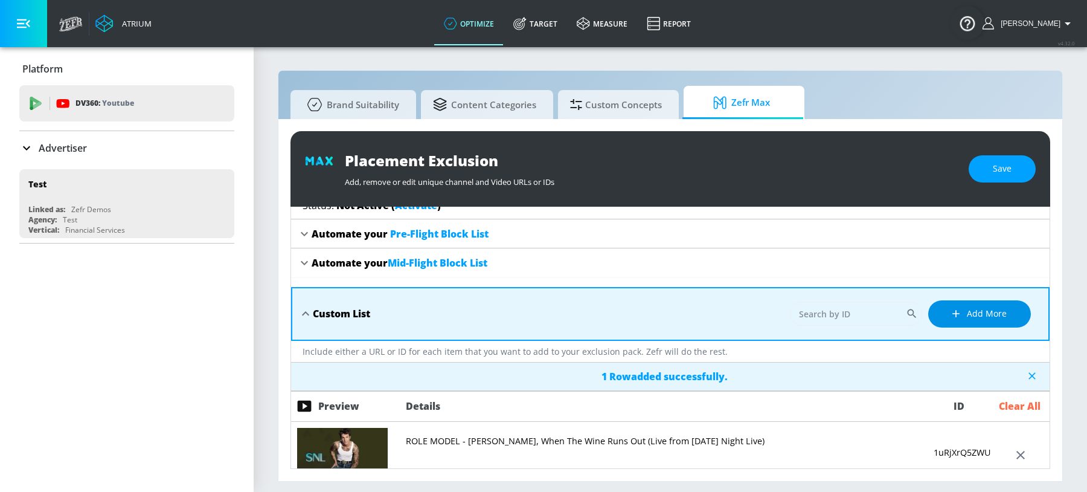
scroll to position [0, 0]
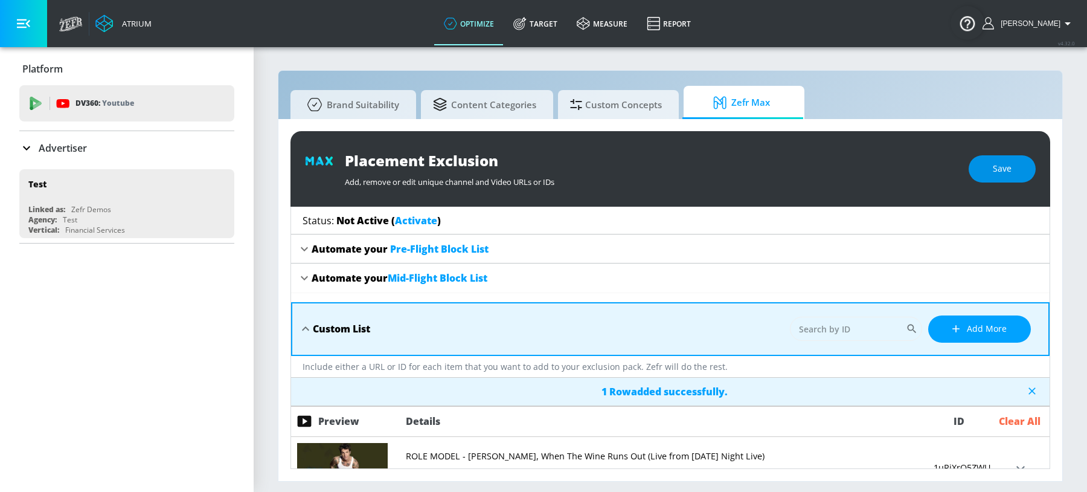
click at [1008, 174] on span "Save" at bounding box center [1002, 168] width 19 height 15
click at [691, 18] on link "Report" at bounding box center [668, 23] width 63 height 43
